Goal: Information Seeking & Learning: Learn about a topic

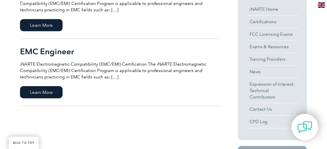
scroll to position [261, 0]
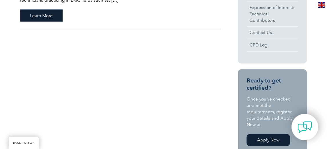
click at [31, 11] on span "Learn More" at bounding box center [41, 16] width 43 height 12
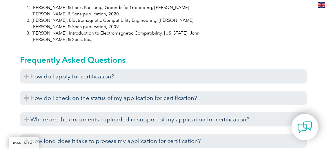
scroll to position [690, 0]
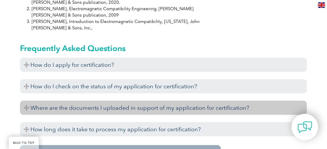
click at [144, 101] on h3 "Where are the documents I uploaded in support of my application for certificati…" at bounding box center [163, 108] width 287 height 14
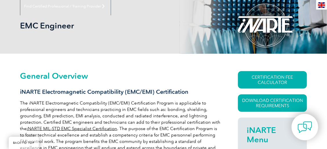
scroll to position [139, 0]
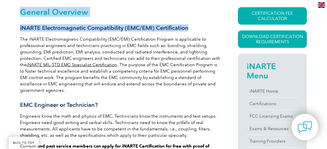
drag, startPoint x: 19, startPoint y: 27, endPoint x: 196, endPoint y: 30, distance: 176.7
click at [196, 30] on h3 "iNARTE Electromagnetic Compatibility (EMC/EMI) Certification" at bounding box center [120, 27] width 201 height 7
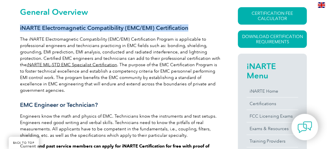
drag, startPoint x: 190, startPoint y: 28, endPoint x: 20, endPoint y: 29, distance: 169.5
click at [20, 29] on h3 "iNARTE Electromagnetic Compatibility (EMC/EMI) Certification" at bounding box center [120, 27] width 201 height 7
